Goal: Check status: Check status

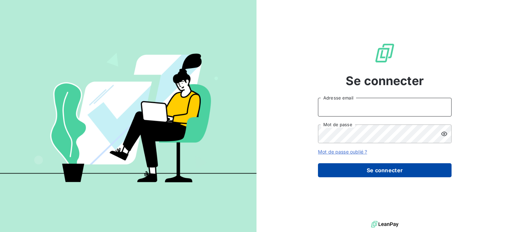
type input "dlemur@oet.fr"
click at [387, 169] on button "Se connecter" at bounding box center [385, 170] width 134 height 14
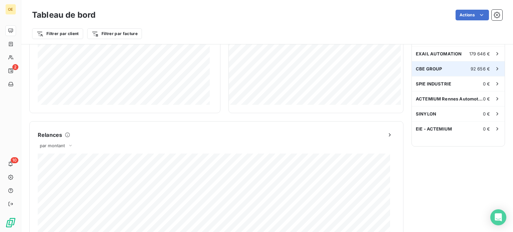
scroll to position [200, 0]
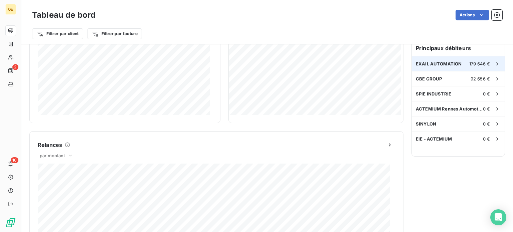
click at [424, 66] on div "EXAIL AUTOMATION 179 646 €" at bounding box center [458, 63] width 93 height 15
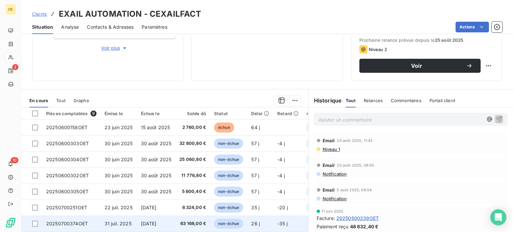
scroll to position [87, 0]
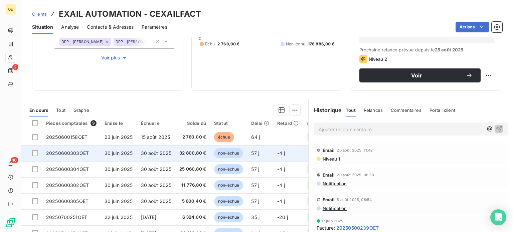
click at [115, 151] on span "30 juin 2025" at bounding box center [118, 153] width 28 height 6
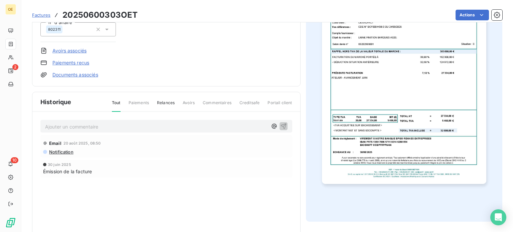
scroll to position [100, 0]
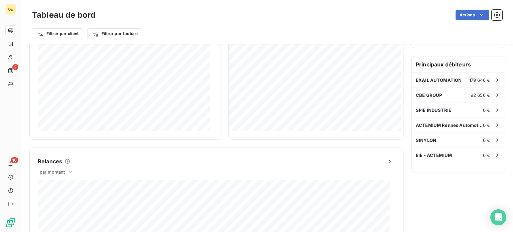
scroll to position [185, 0]
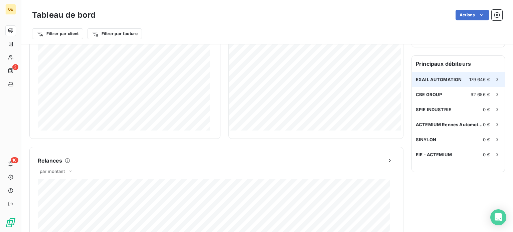
click at [416, 79] on span "EXAIL AUTOMATION" at bounding box center [439, 79] width 46 height 5
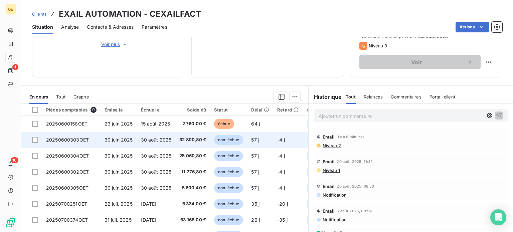
click at [142, 139] on span "30 août 2025" at bounding box center [156, 140] width 31 height 6
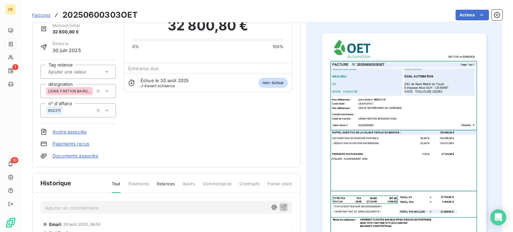
scroll to position [34, 0]
